Goal: Use online tool/utility: Utilize a website feature to perform a specific function

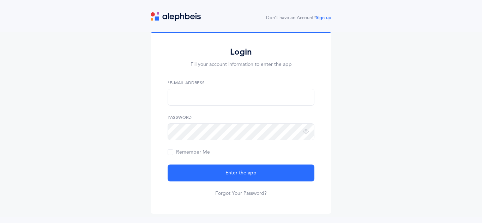
click at [188, 107] on form "*E-Mail Address Password Remember Me Enter the app Forgot Your Password?" at bounding box center [241, 138] width 147 height 117
click at [189, 101] on input "text" at bounding box center [241, 97] width 147 height 17
type input "[EMAIL_ADDRESS][DOMAIN_NAME]"
click at [168, 165] on button "Enter the app" at bounding box center [241, 173] width 147 height 17
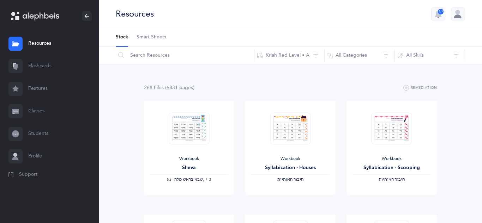
click at [27, 62] on link "Flashcards" at bounding box center [49, 66] width 99 height 23
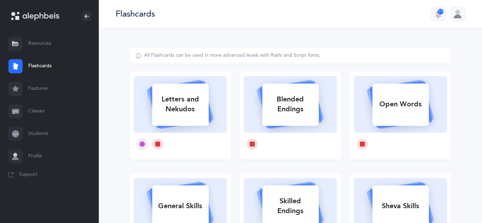
click at [189, 117] on div "Letters and Nekudos" at bounding box center [180, 104] width 56 height 28
select select
select select "single"
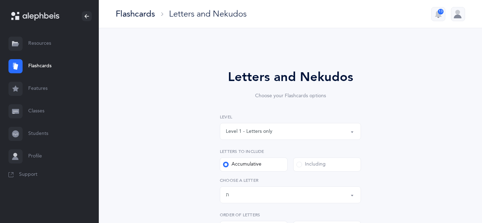
click at [351, 193] on button "Letters up until: ת" at bounding box center [290, 195] width 141 height 17
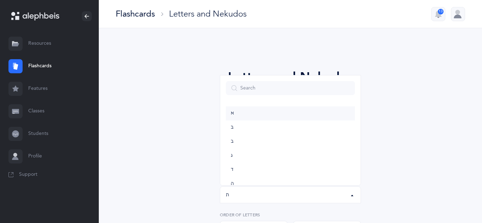
click at [237, 107] on link "א" at bounding box center [290, 114] width 129 height 14
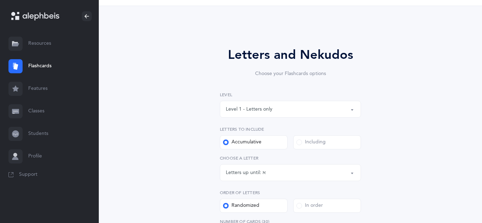
scroll to position [24, 0]
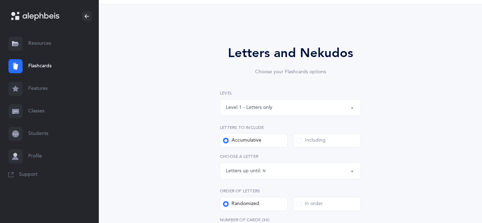
click at [352, 170] on button "Letters up until: א" at bounding box center [290, 171] width 141 height 17
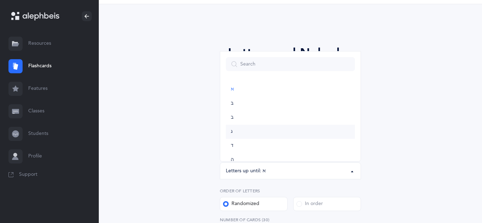
click at [234, 138] on link "ג" at bounding box center [290, 132] width 129 height 14
select select "3"
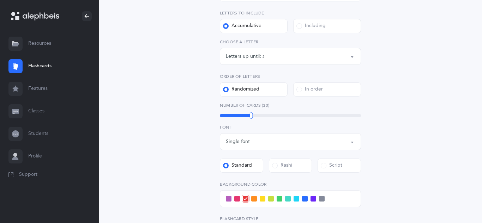
scroll to position [139, 0]
click at [295, 198] on span at bounding box center [296, 198] width 6 height 6
click at [0, 0] on input "checkbox" at bounding box center [0, 0] width 0 height 0
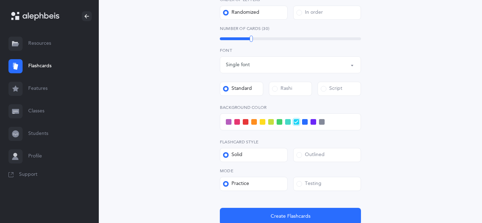
scroll to position [218, 0]
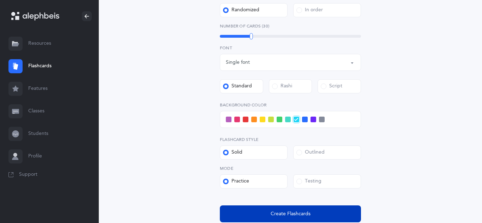
click at [296, 215] on span "Create Flashcards" at bounding box center [291, 214] width 40 height 7
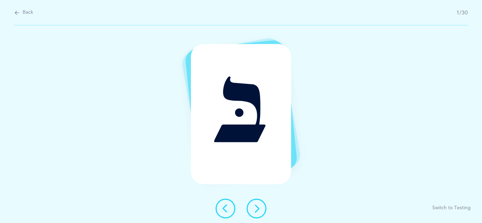
scroll to position [0, 0]
click at [255, 206] on icon at bounding box center [256, 209] width 8 height 8
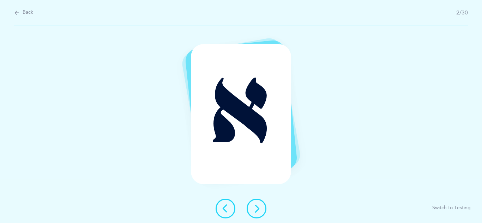
click at [255, 206] on icon at bounding box center [256, 209] width 8 height 8
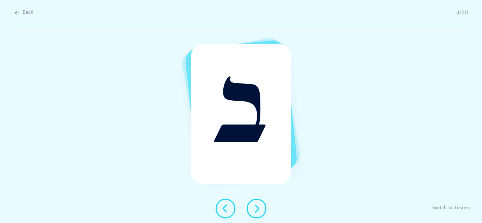
click at [255, 206] on icon at bounding box center [256, 209] width 8 height 8
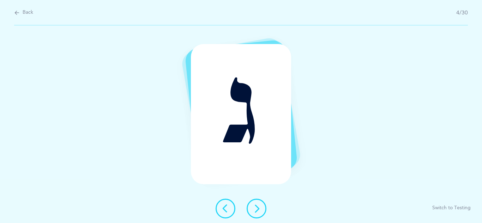
click at [255, 206] on icon at bounding box center [256, 209] width 8 height 8
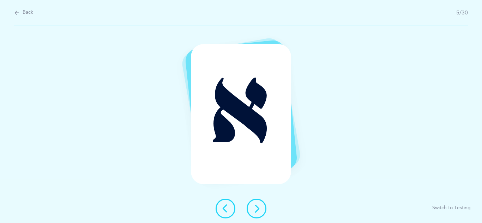
click at [255, 206] on icon at bounding box center [256, 209] width 8 height 8
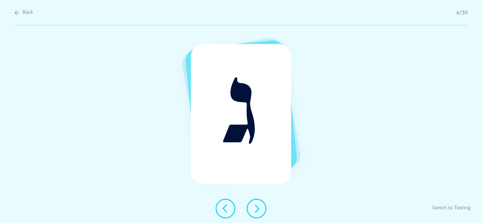
click at [255, 206] on icon at bounding box center [256, 209] width 8 height 8
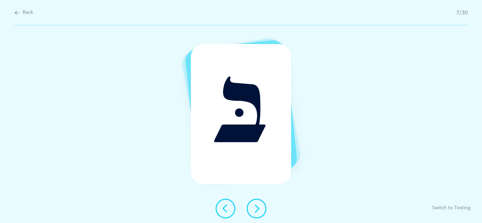
click at [259, 208] on icon at bounding box center [256, 209] width 8 height 8
click at [259, 201] on button at bounding box center [257, 209] width 20 height 20
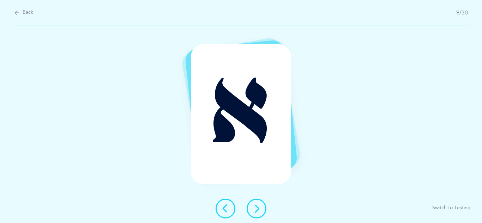
click at [260, 203] on button at bounding box center [257, 209] width 20 height 20
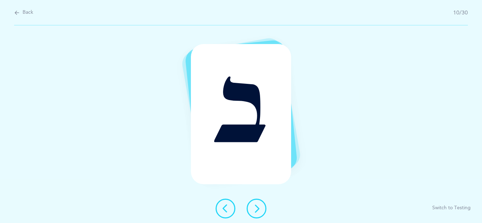
click at [260, 203] on button at bounding box center [257, 209] width 20 height 20
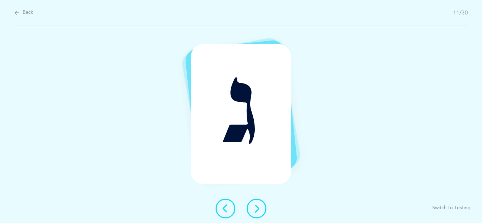
click at [260, 203] on button at bounding box center [257, 209] width 20 height 20
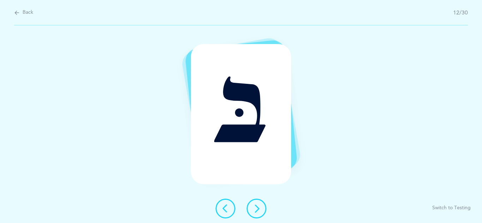
click at [260, 203] on button at bounding box center [257, 209] width 20 height 20
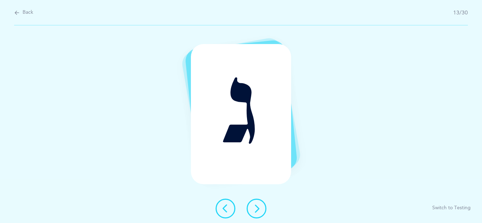
click at [260, 203] on button at bounding box center [257, 209] width 20 height 20
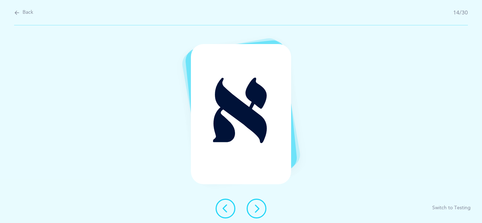
click at [260, 203] on button at bounding box center [257, 209] width 20 height 20
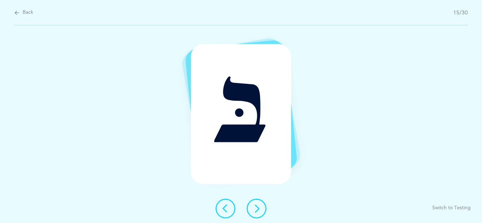
click at [260, 203] on button at bounding box center [257, 209] width 20 height 20
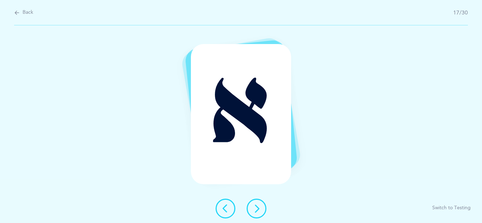
click at [260, 203] on button at bounding box center [257, 209] width 20 height 20
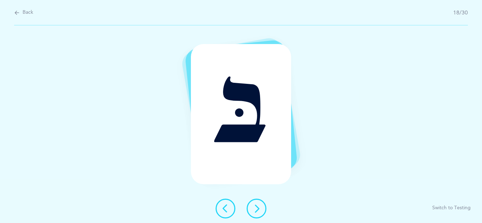
click at [260, 203] on button at bounding box center [257, 209] width 20 height 20
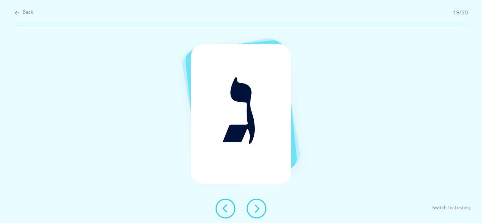
click at [260, 203] on button at bounding box center [257, 209] width 20 height 20
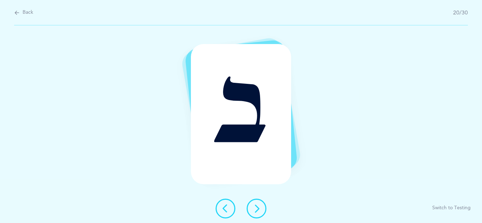
click at [260, 203] on button at bounding box center [257, 209] width 20 height 20
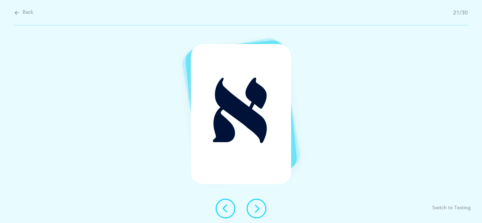
click at [260, 203] on button at bounding box center [257, 209] width 20 height 20
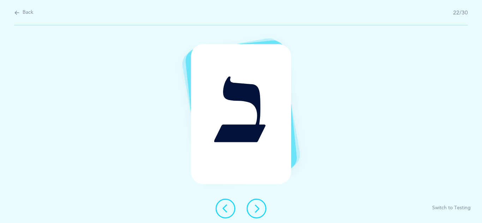
click at [260, 203] on button at bounding box center [257, 209] width 20 height 20
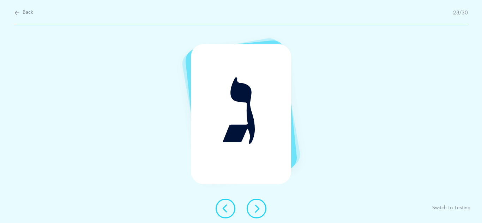
click at [260, 203] on button at bounding box center [257, 209] width 20 height 20
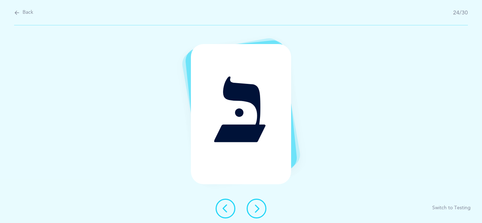
click at [260, 203] on button at bounding box center [257, 209] width 20 height 20
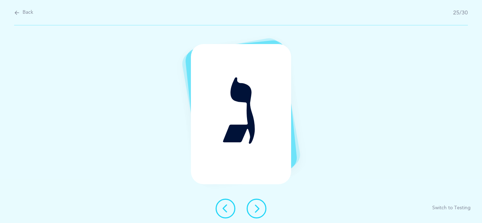
click at [260, 203] on button at bounding box center [257, 209] width 20 height 20
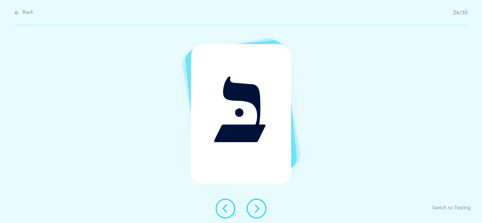
click at [260, 203] on button at bounding box center [257, 209] width 20 height 20
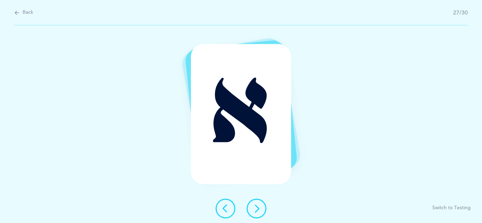
click at [260, 203] on button at bounding box center [257, 209] width 20 height 20
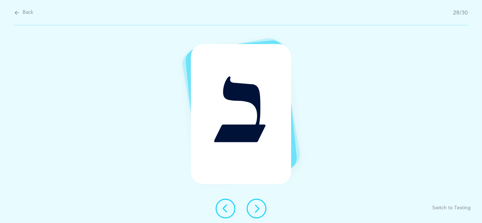
click at [260, 203] on button at bounding box center [257, 209] width 20 height 20
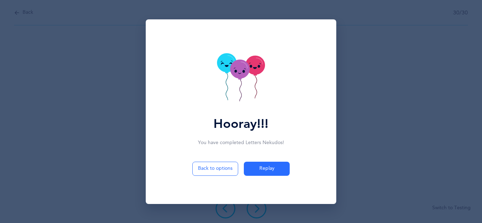
click at [222, 177] on div "Back to options Replay" at bounding box center [241, 183] width 182 height 42
click at [245, 177] on div "Back to options Replay" at bounding box center [241, 183] width 182 height 42
click at [220, 169] on button "Back to options" at bounding box center [215, 169] width 46 height 14
select select "3"
select select "single"
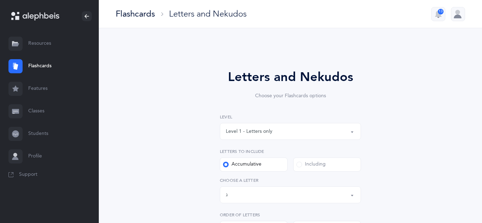
click at [456, 7] on div at bounding box center [458, 14] width 14 height 14
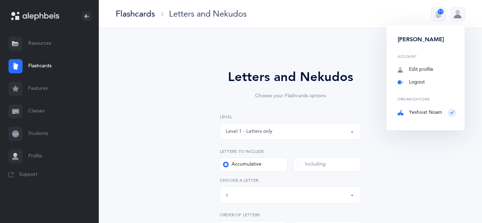
click at [416, 80] on link "Logout" at bounding box center [427, 82] width 59 height 7
